Goal: Task Accomplishment & Management: Manage account settings

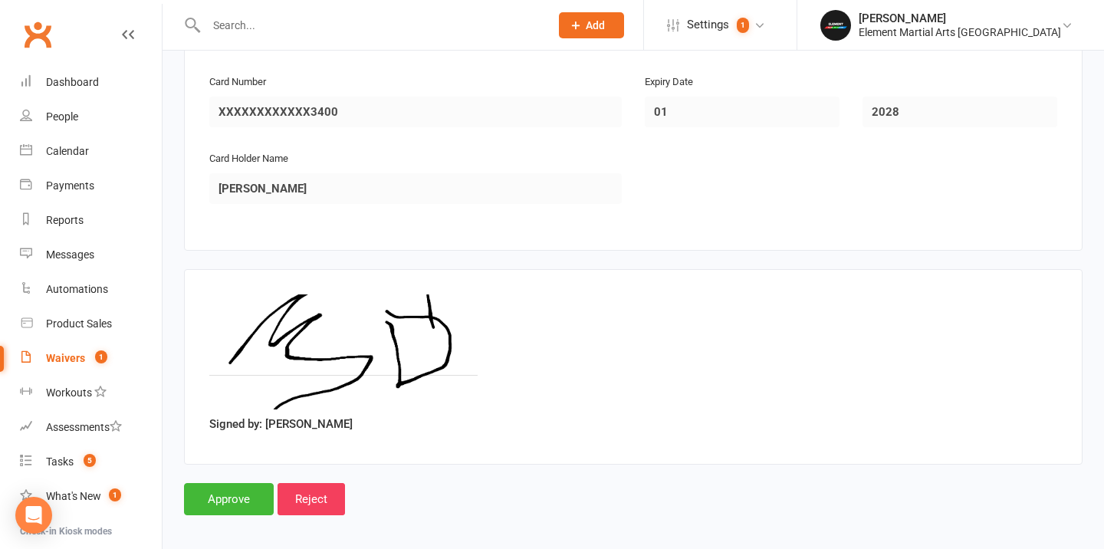
scroll to position [1429, 0]
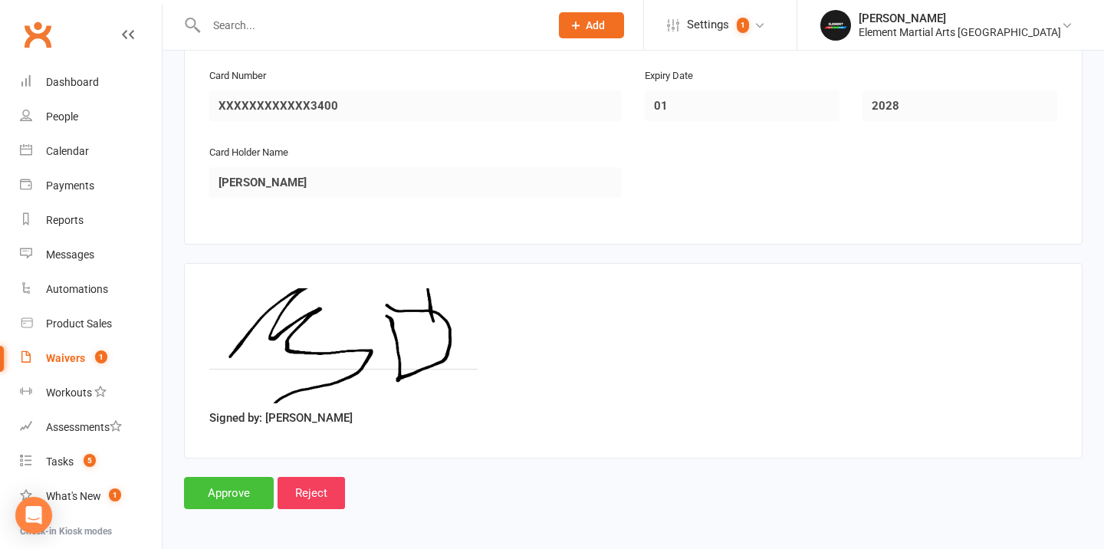
click at [232, 490] on input "Approve" at bounding box center [229, 493] width 90 height 32
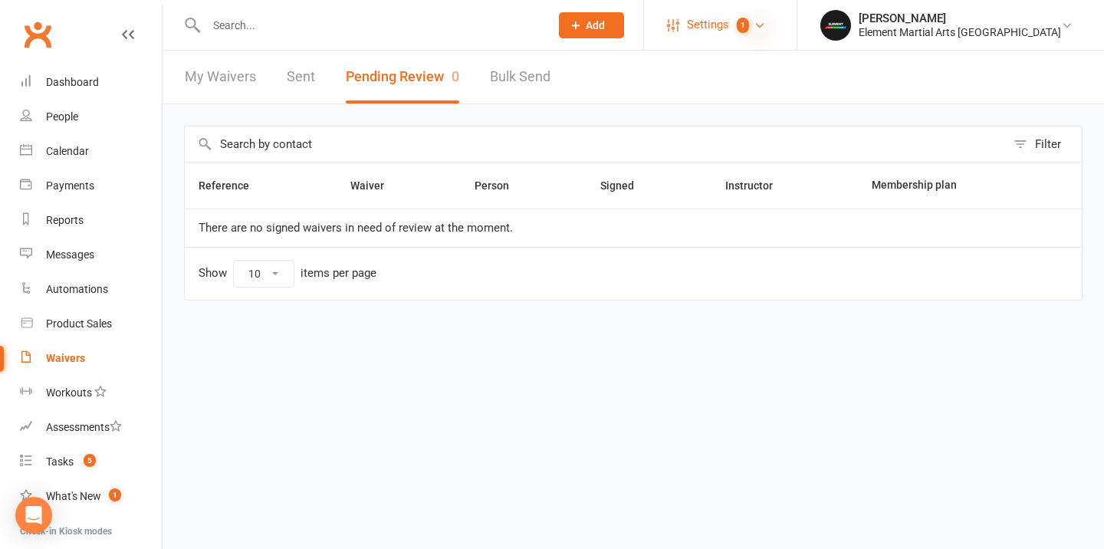
click at [766, 22] on icon at bounding box center [759, 25] width 12 height 12
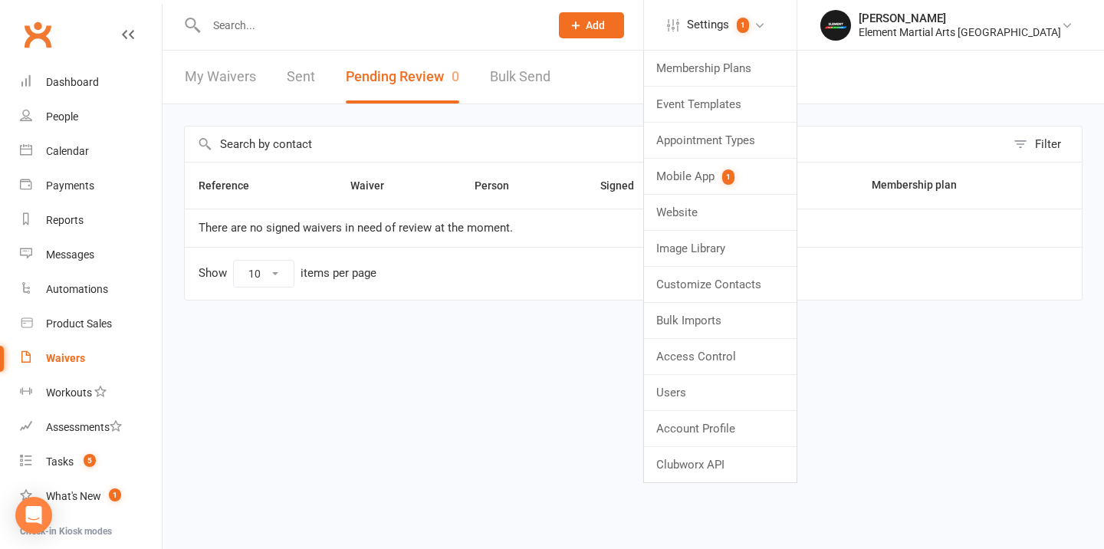
click at [644, 123] on div "Filter Reference Waiver Person Signed Instructor Membership plan There are no s…" at bounding box center [632, 223] width 941 height 239
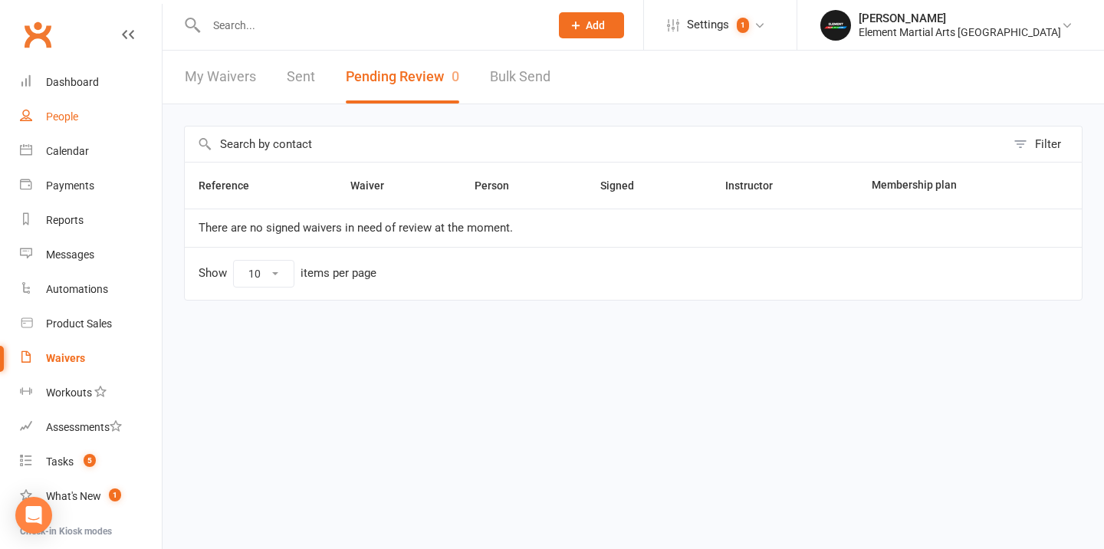
click at [61, 112] on div "People" at bounding box center [62, 116] width 32 height 12
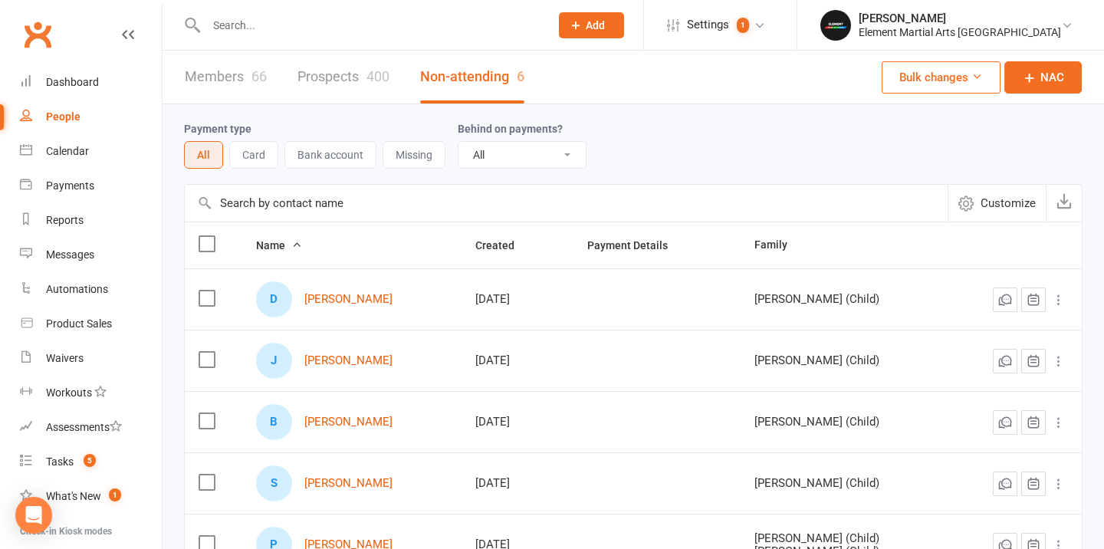
click at [326, 28] on input "text" at bounding box center [370, 25] width 337 height 21
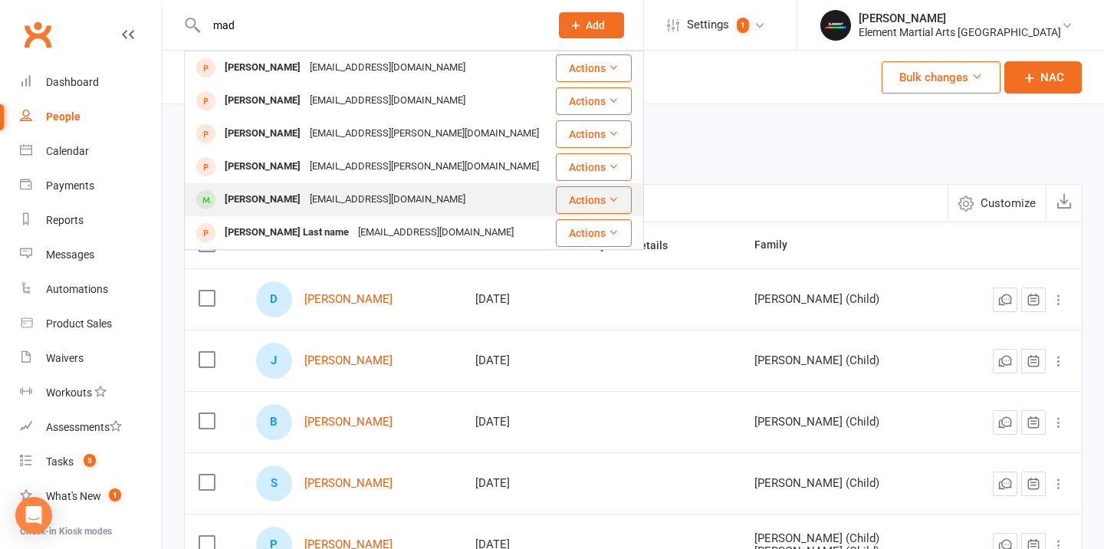
type input "mad"
click at [331, 198] on div "[EMAIL_ADDRESS][DOMAIN_NAME]" at bounding box center [387, 200] width 165 height 22
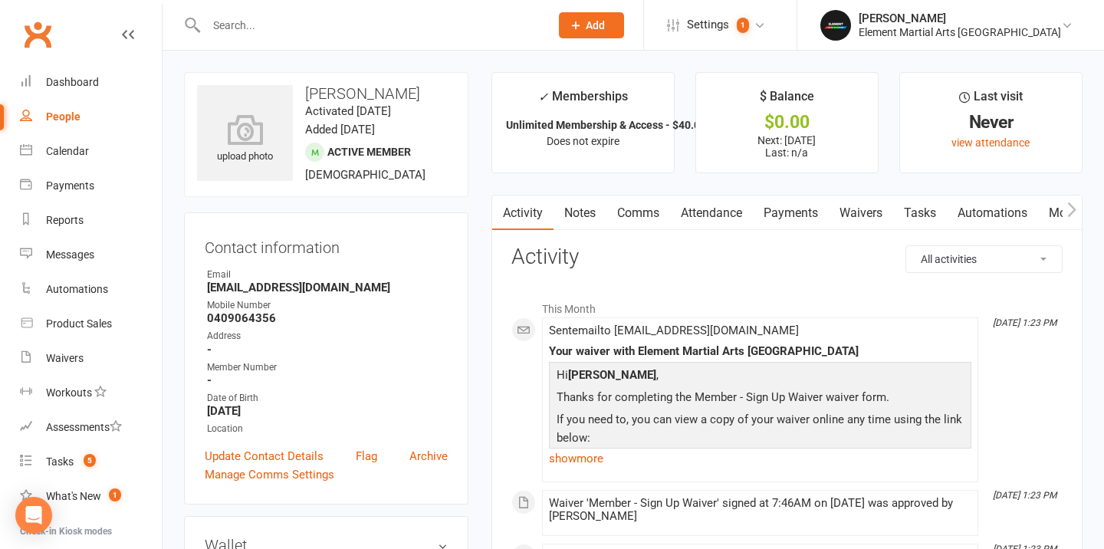
click at [789, 208] on link "Payments" at bounding box center [791, 212] width 76 height 35
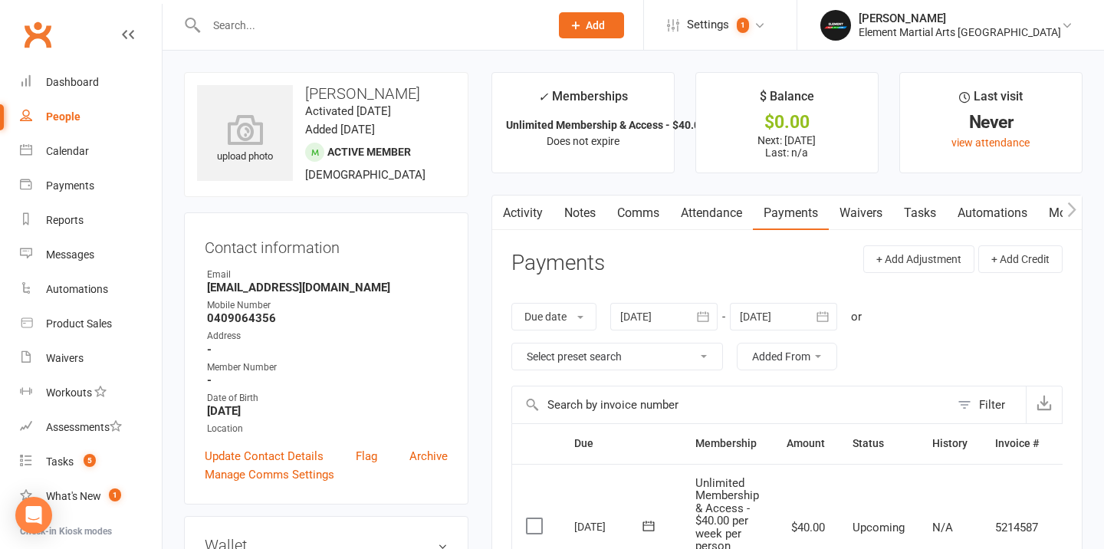
click at [64, 110] on div "People" at bounding box center [63, 116] width 34 height 12
